Goal: Obtain resource: Download file/media

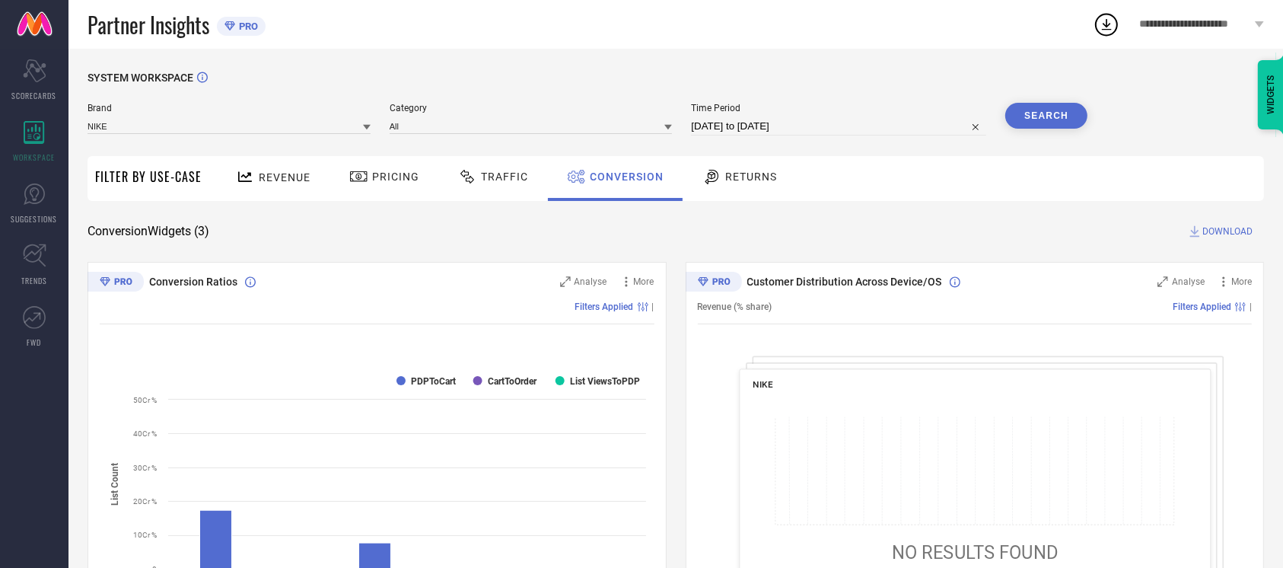
select select "8"
select select "2025"
select select "9"
select select "2025"
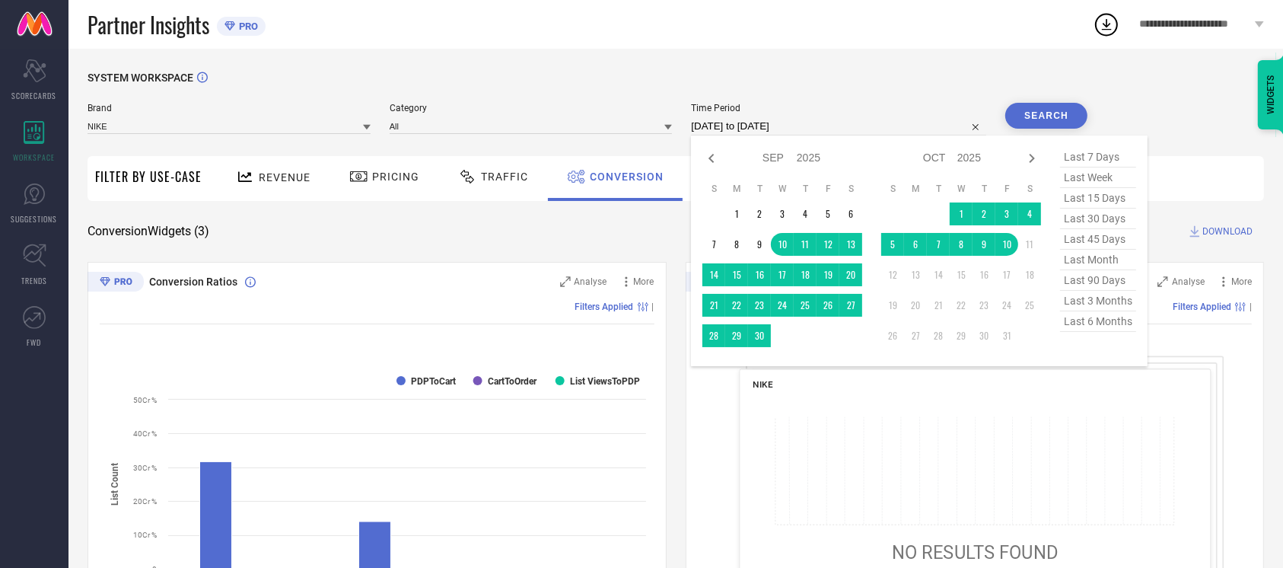
click at [897, 121] on input "[DATE] to [DATE]" at bounding box center [838, 126] width 295 height 18
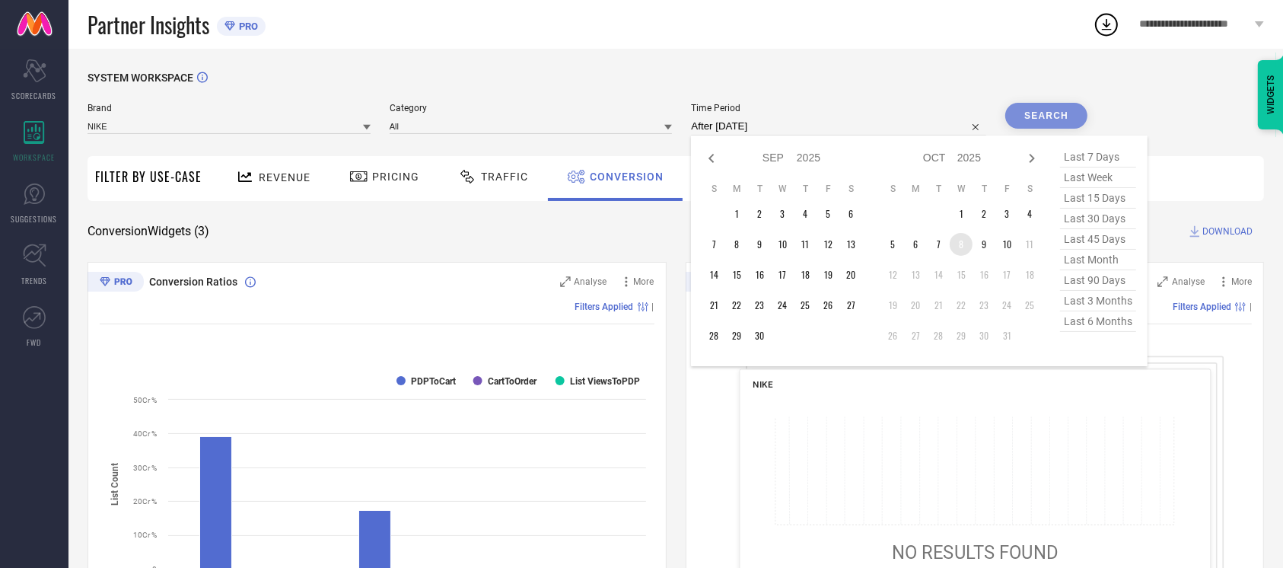
click at [956, 245] on td "8" at bounding box center [961, 244] width 23 height 23
type input "[DATE] to [DATE]"
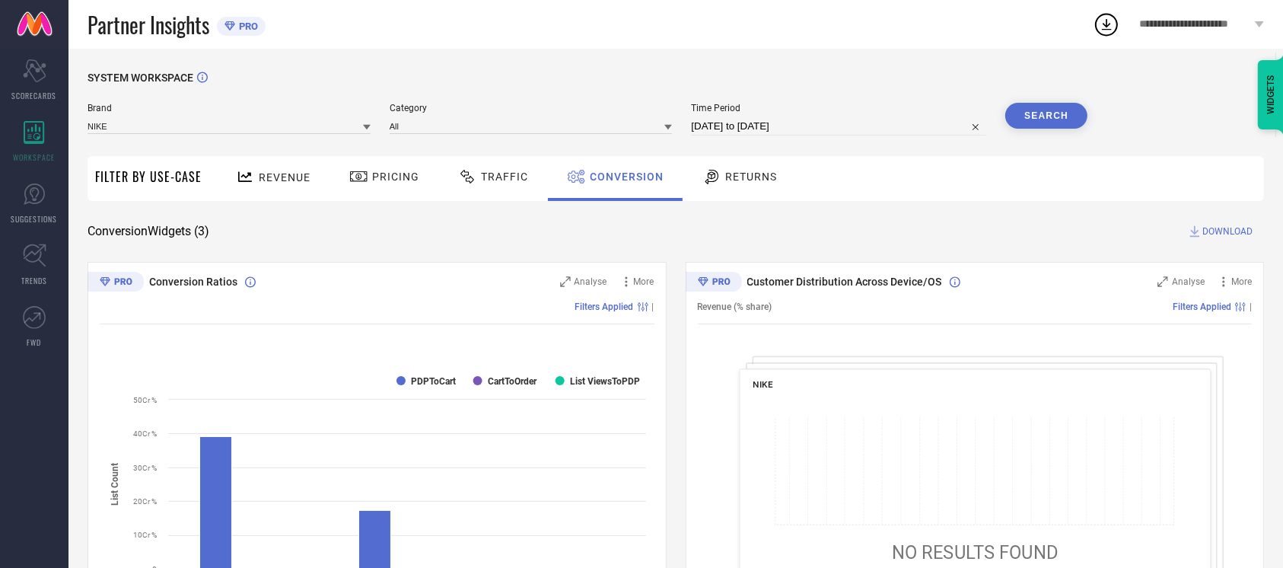
click at [1040, 118] on button "Search" at bounding box center [1046, 116] width 82 height 26
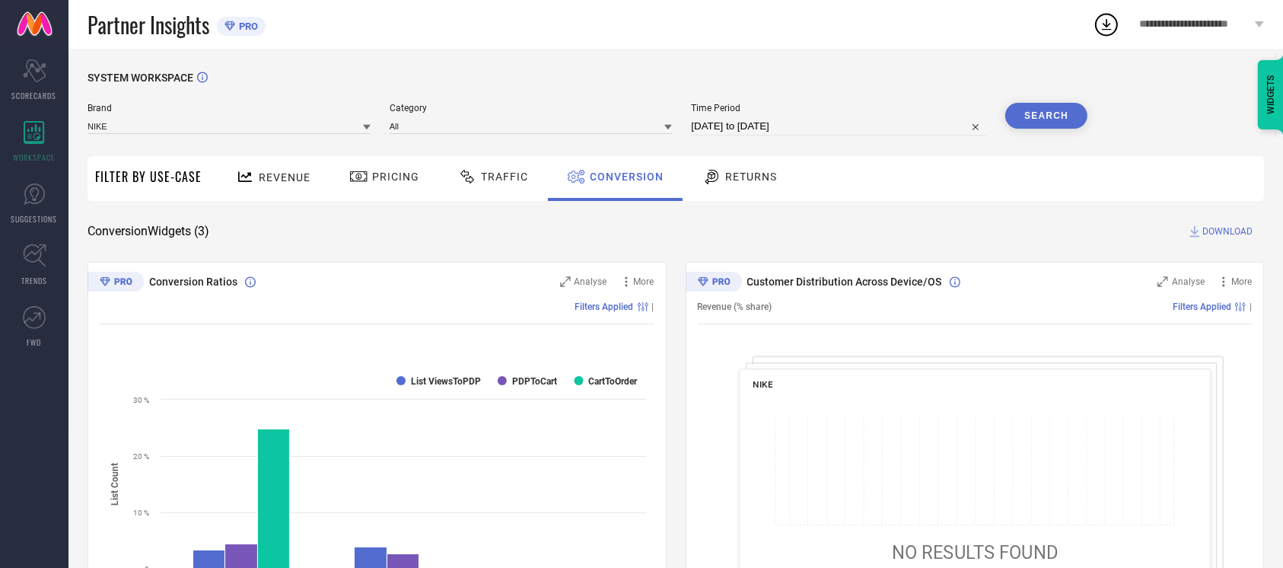
scroll to position [1, 0]
click at [1205, 235] on span "DOWNLOAD" at bounding box center [1227, 230] width 50 height 15
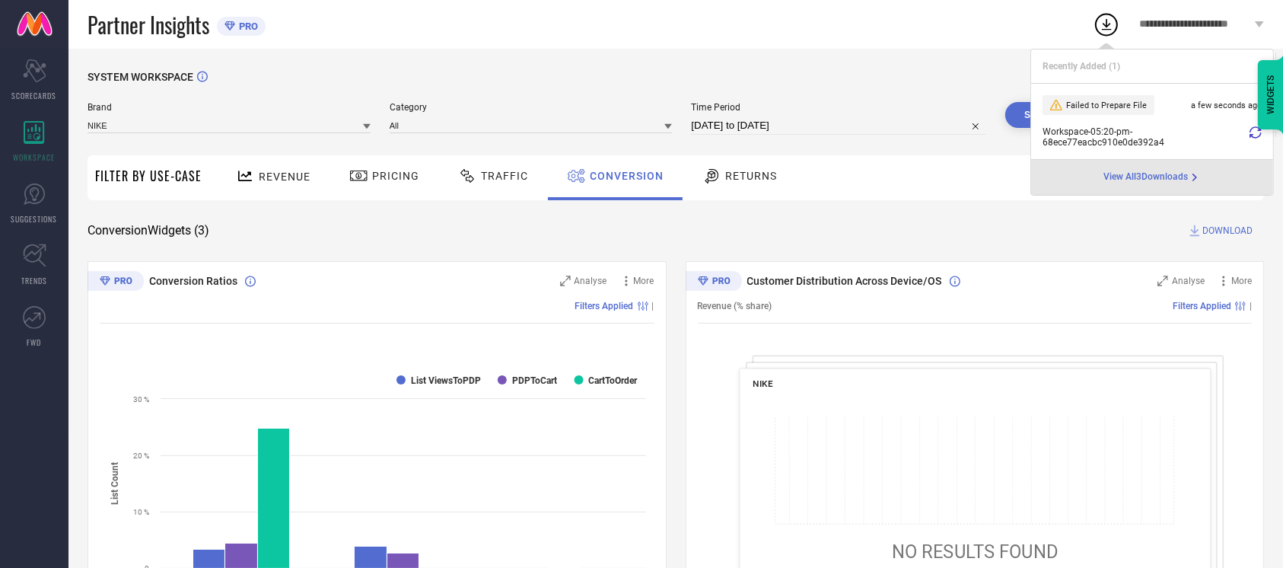
click at [1258, 135] on icon at bounding box center [1256, 132] width 12 height 12
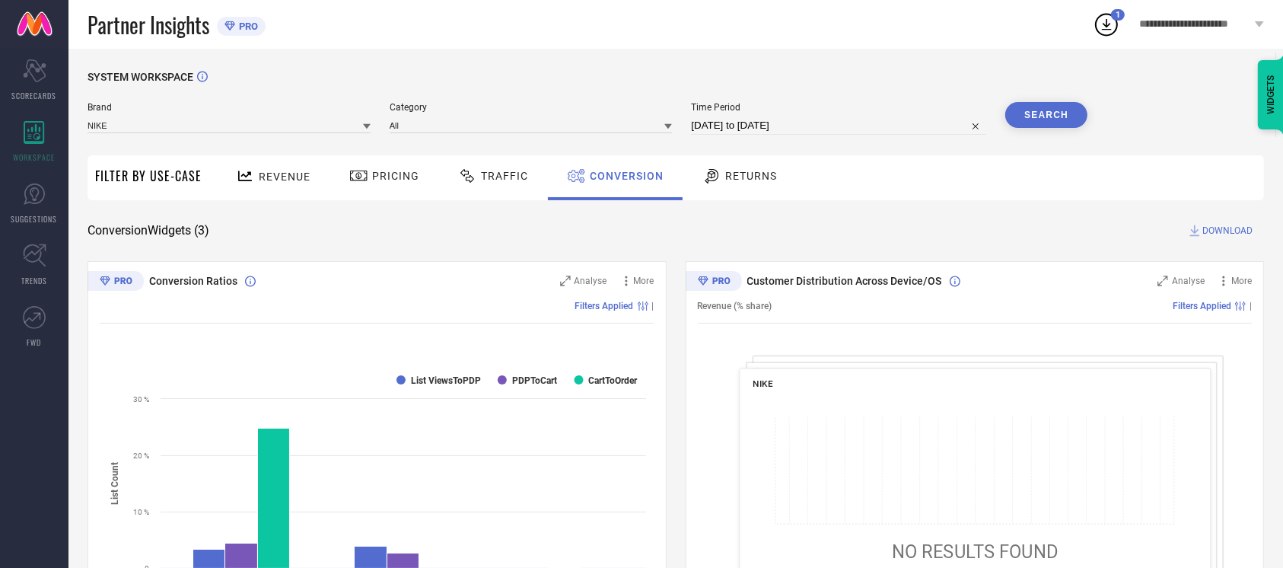
click at [1110, 24] on icon at bounding box center [1106, 24] width 27 height 27
